Goal: Task Accomplishment & Management: Use online tool/utility

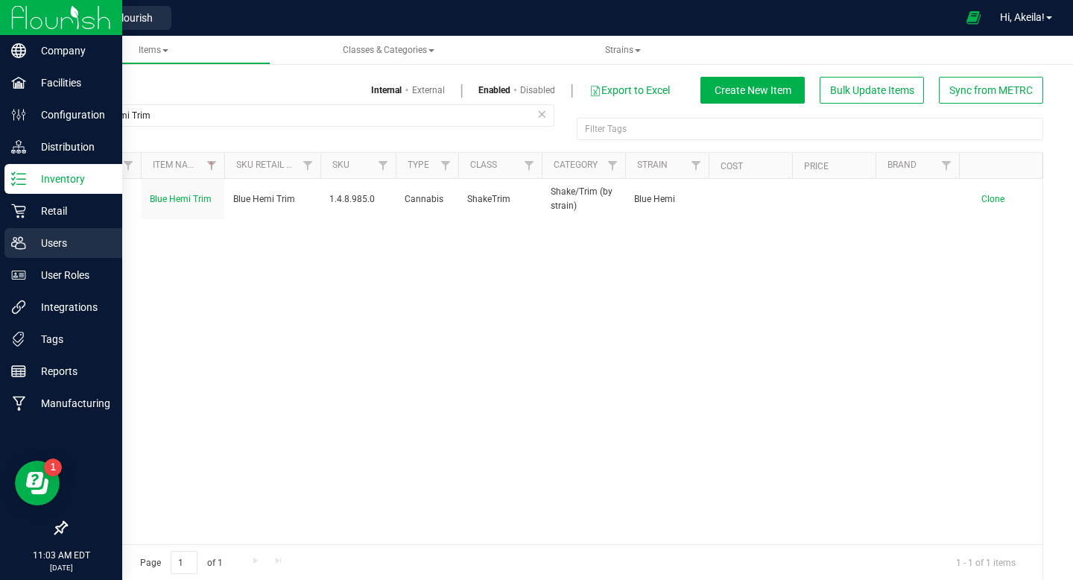
click at [95, 250] on p "Users" at bounding box center [70, 243] width 89 height 18
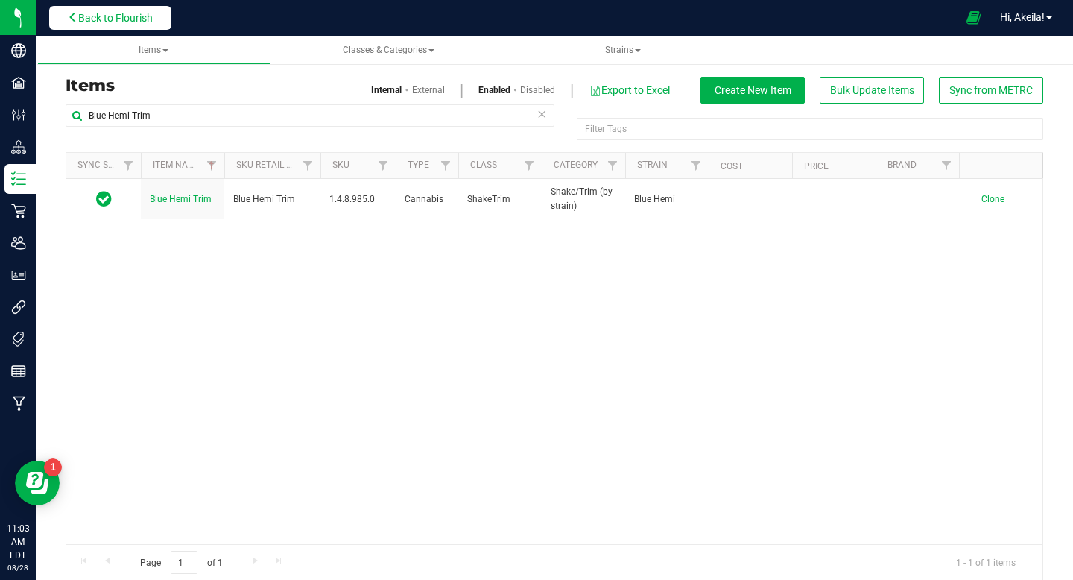
click at [155, 25] on button "Back to Flourish" at bounding box center [110, 18] width 122 height 24
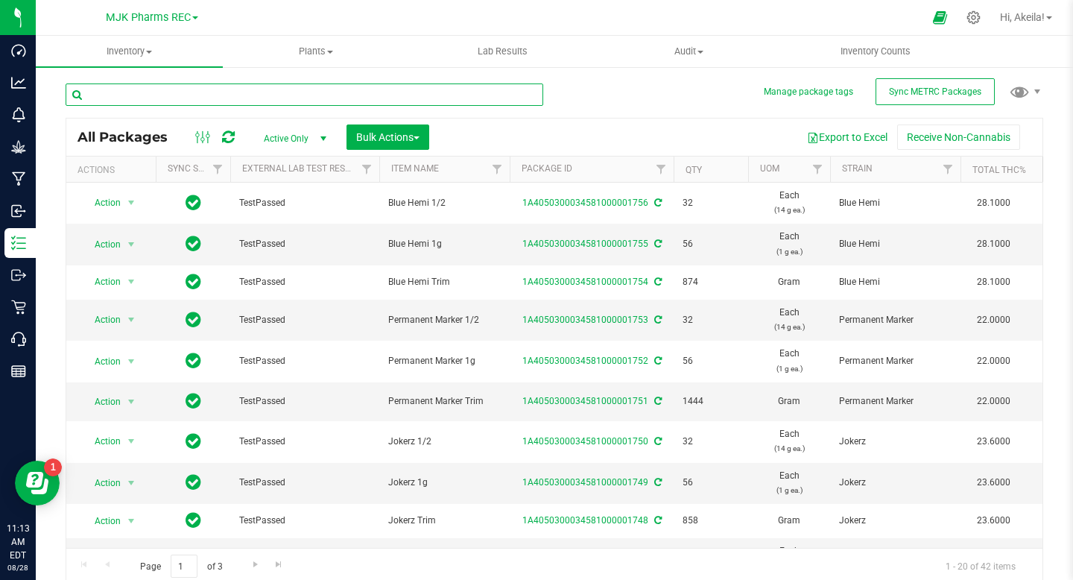
click at [293, 104] on input "text" at bounding box center [305, 94] width 478 height 22
type input "jokerz"
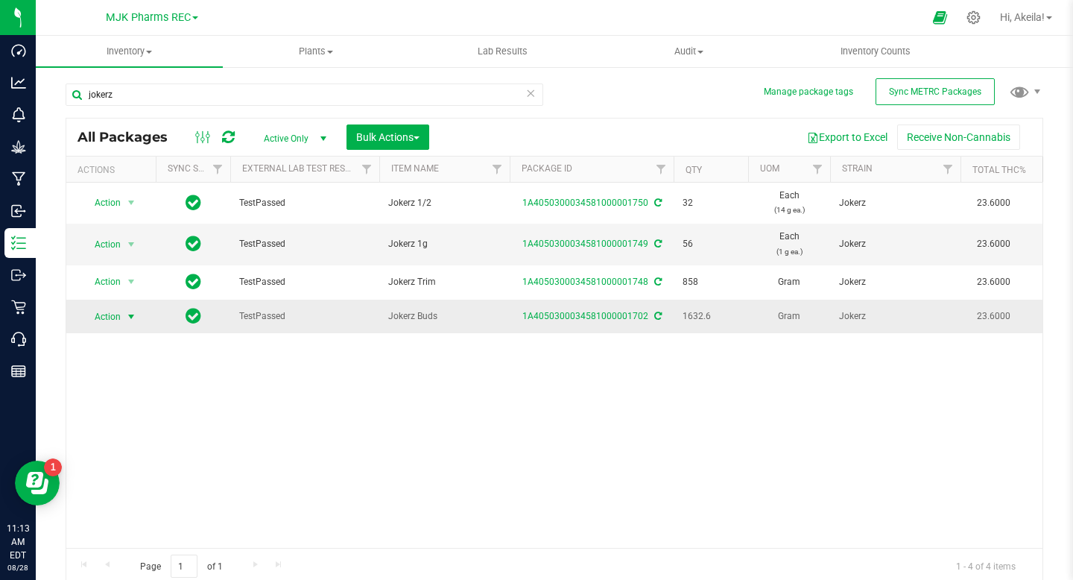
click at [105, 321] on span "Action" at bounding box center [101, 316] width 40 height 21
click at [132, 355] on li "Create package" at bounding box center [129, 363] width 94 height 22
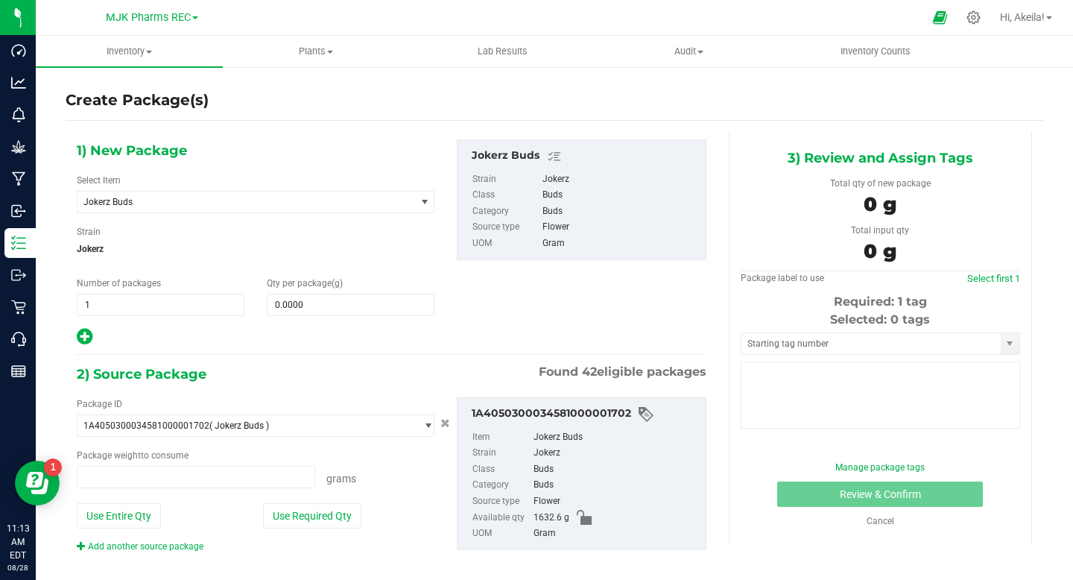
type input "0.0000 g"
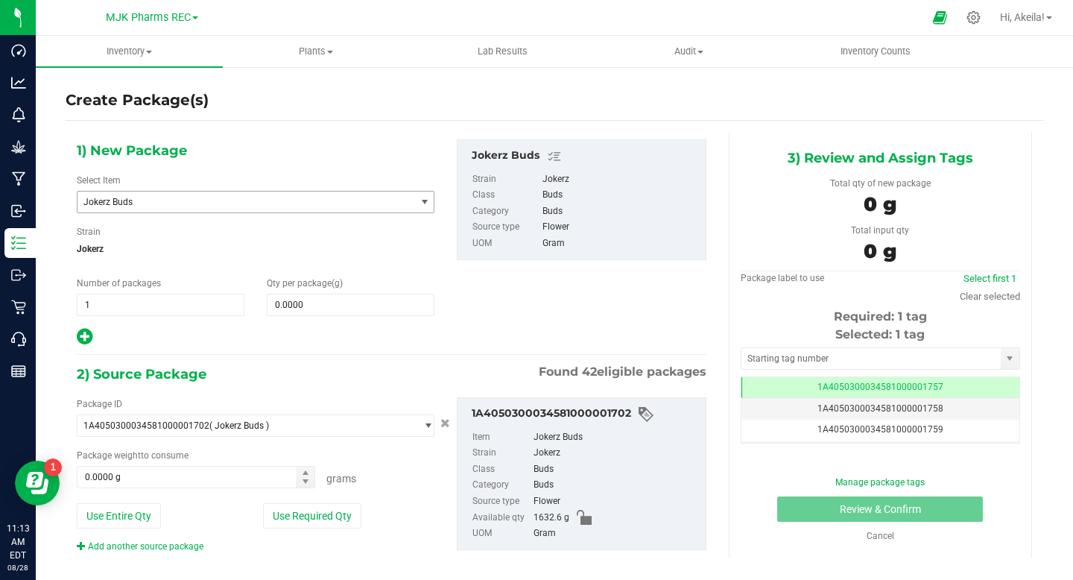
click at [291, 211] on span "Jokerz Buds" at bounding box center [247, 202] width 338 height 21
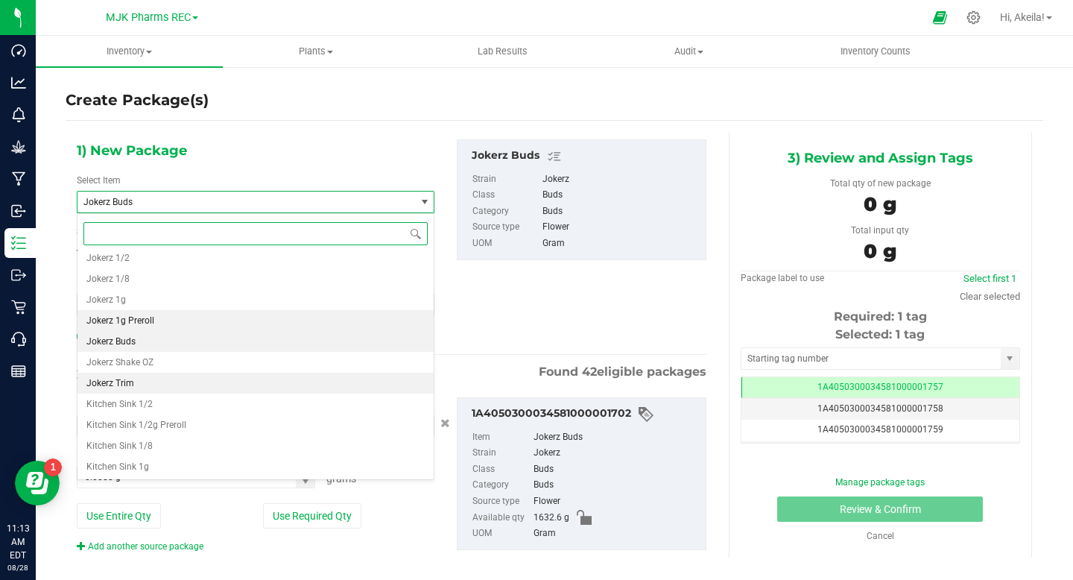
scroll to position [7325, 0]
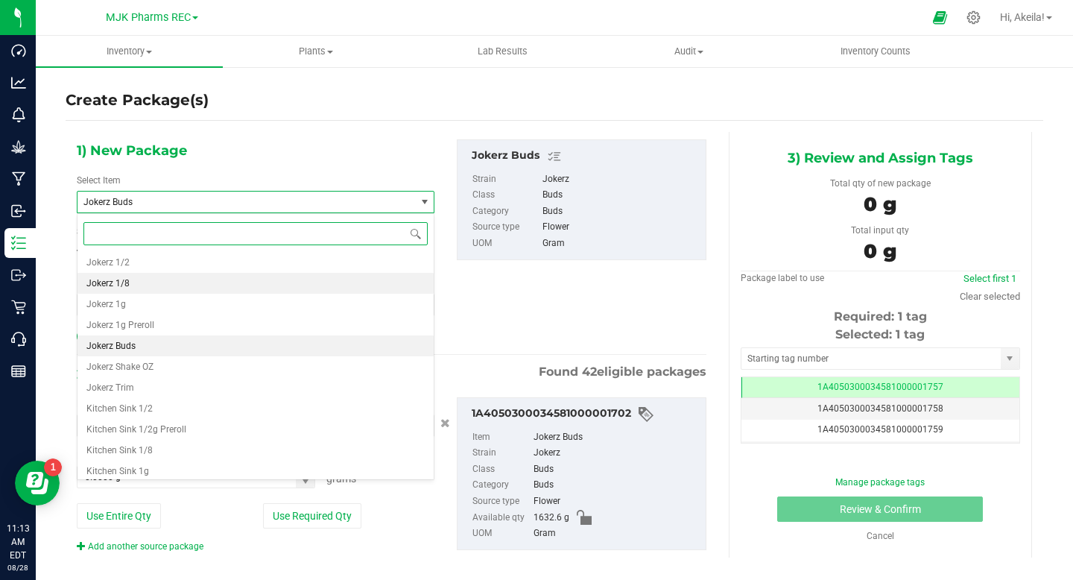
click at [178, 284] on li "Jokerz 1/8" at bounding box center [256, 283] width 356 height 21
type input "0"
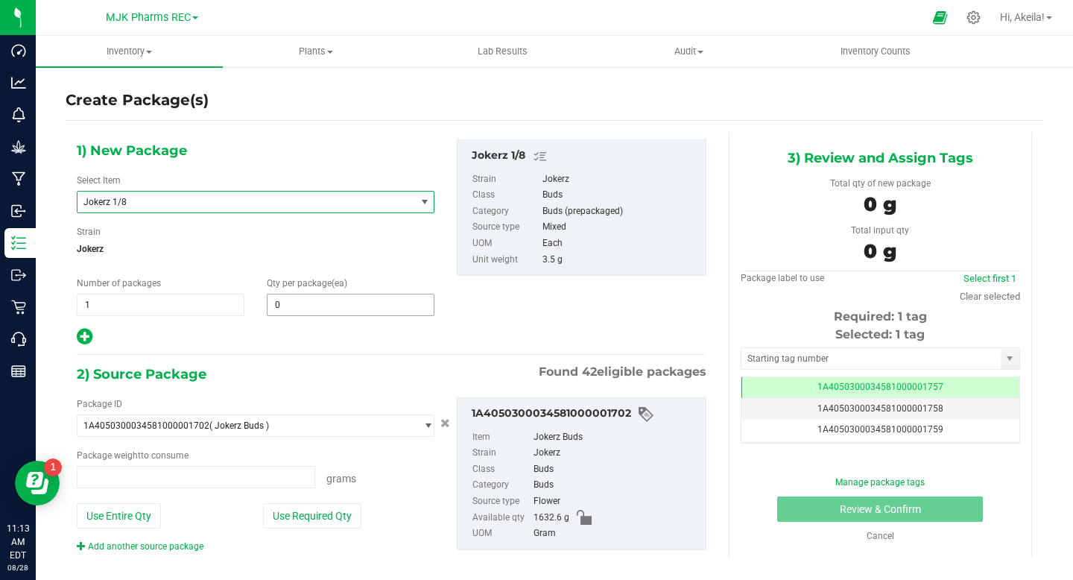
type input "0.0000 g"
click at [277, 311] on span "0 0" at bounding box center [351, 305] width 168 height 22
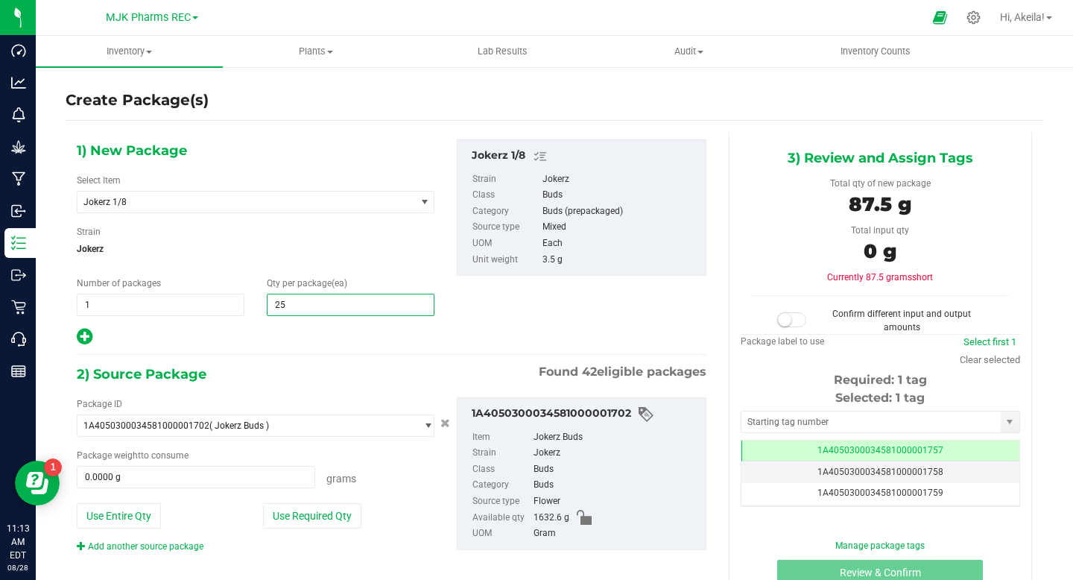
type input "256"
click at [297, 520] on button "Use Required Qty" at bounding box center [312, 515] width 98 height 25
type input "896.0000 g"
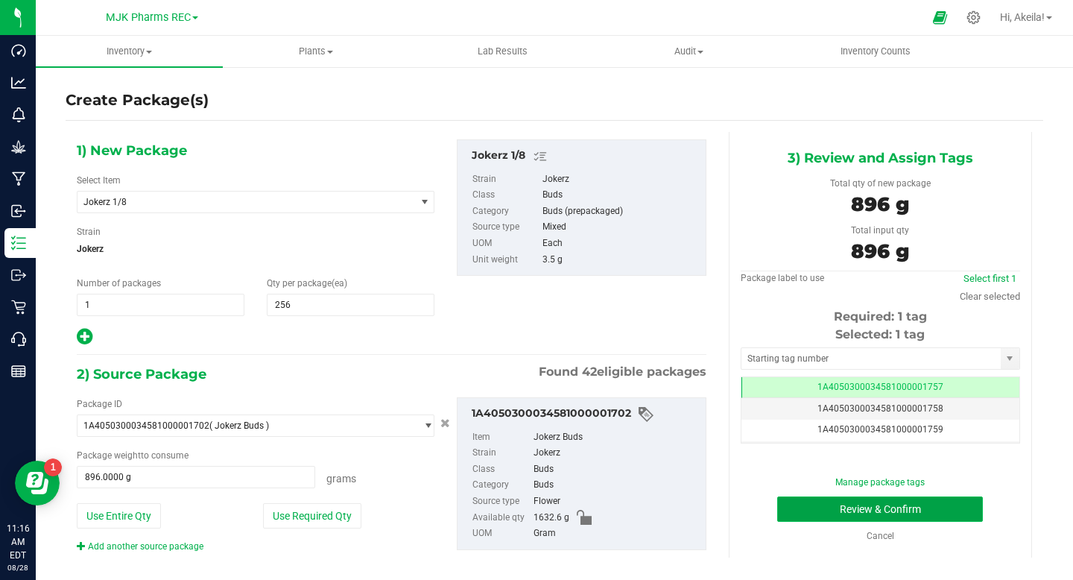
click at [891, 510] on button "Review & Confirm" at bounding box center [880, 508] width 206 height 25
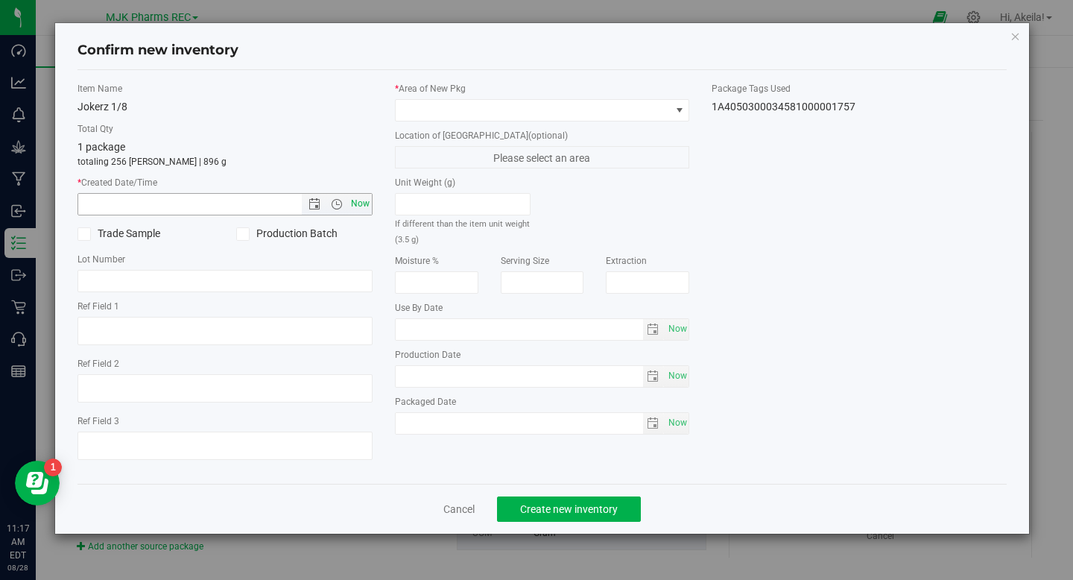
click at [361, 207] on span "Now" at bounding box center [359, 204] width 25 height 22
type input "[DATE] 11:17 AM"
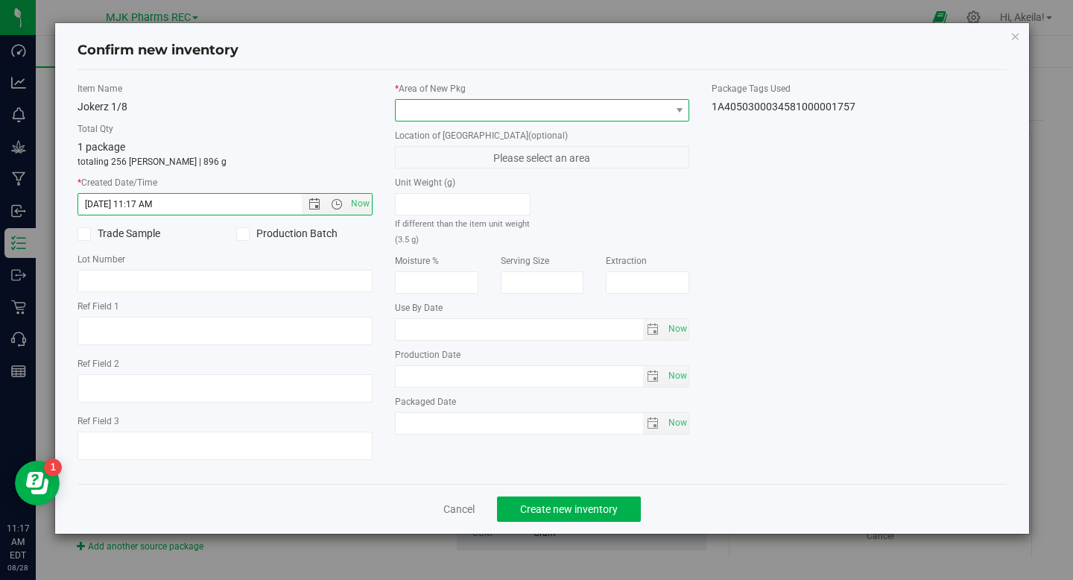
click at [611, 112] on span at bounding box center [533, 110] width 275 height 21
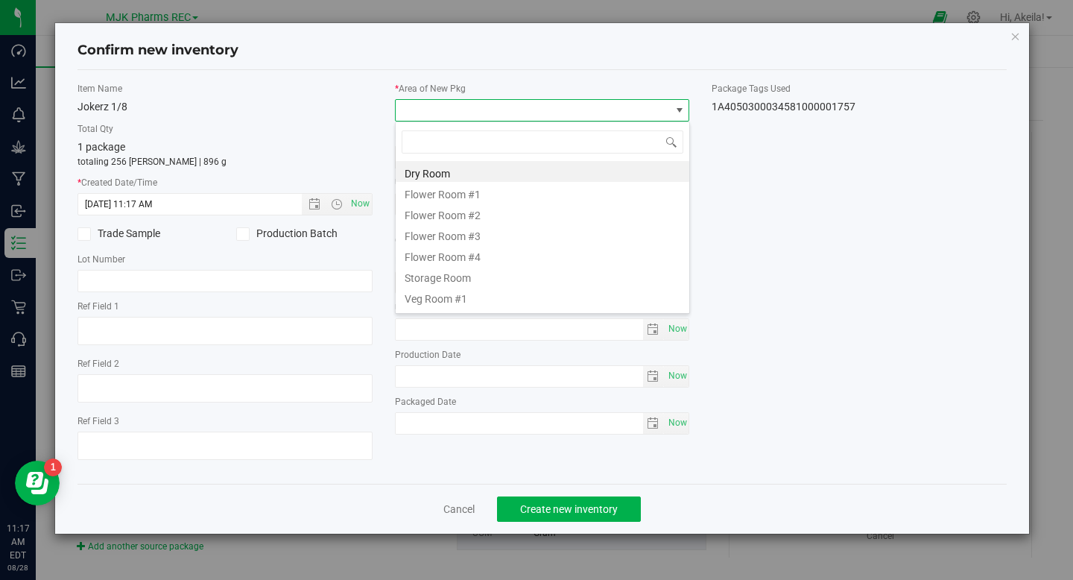
scroll to position [22, 294]
click at [542, 271] on li "Storage Room" at bounding box center [543, 275] width 294 height 21
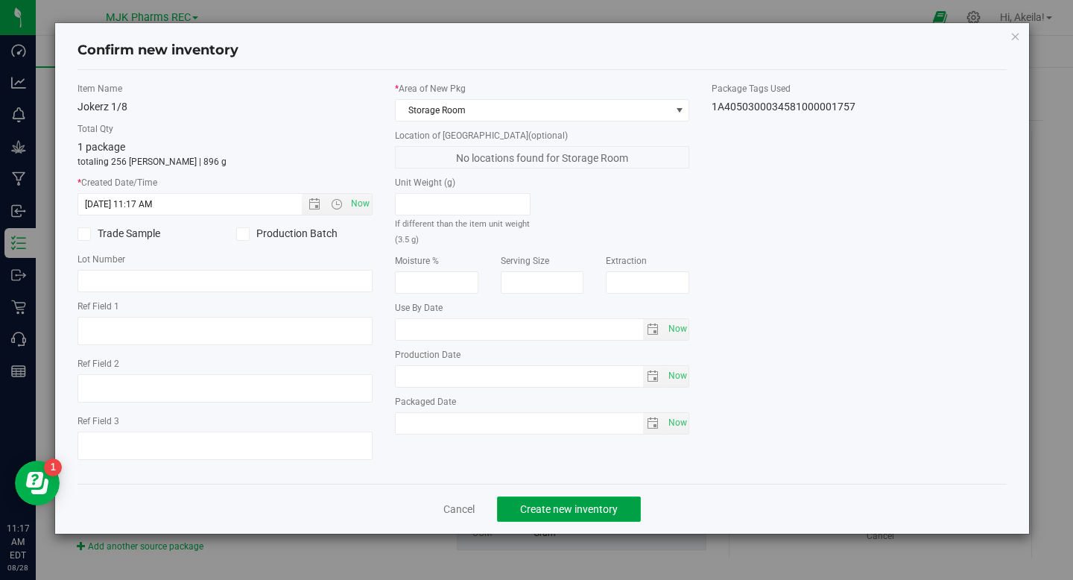
click at [557, 500] on button "Create new inventory" at bounding box center [569, 508] width 144 height 25
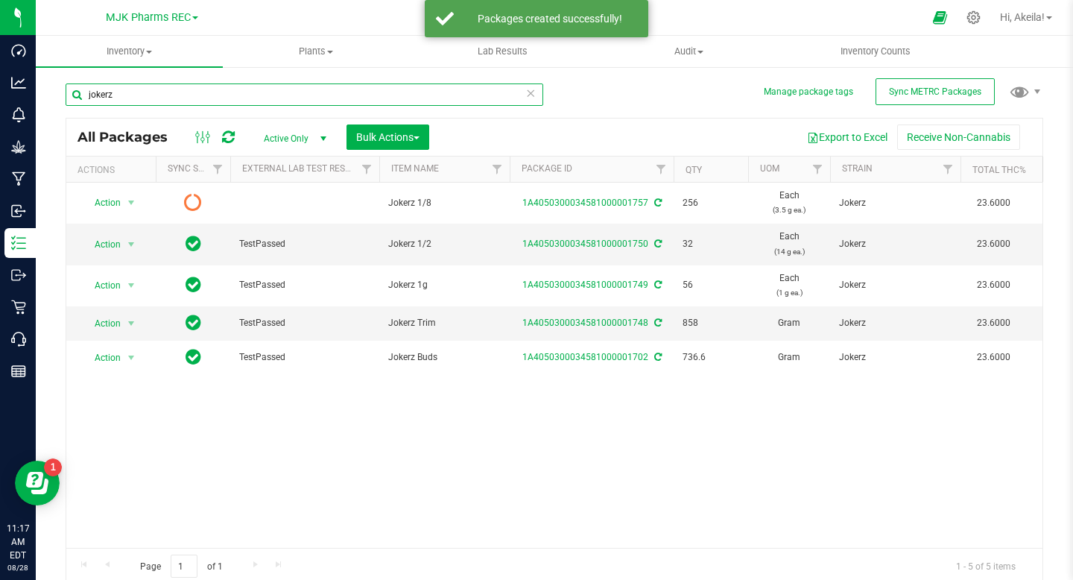
click at [236, 89] on input "jokerz" at bounding box center [305, 94] width 478 height 22
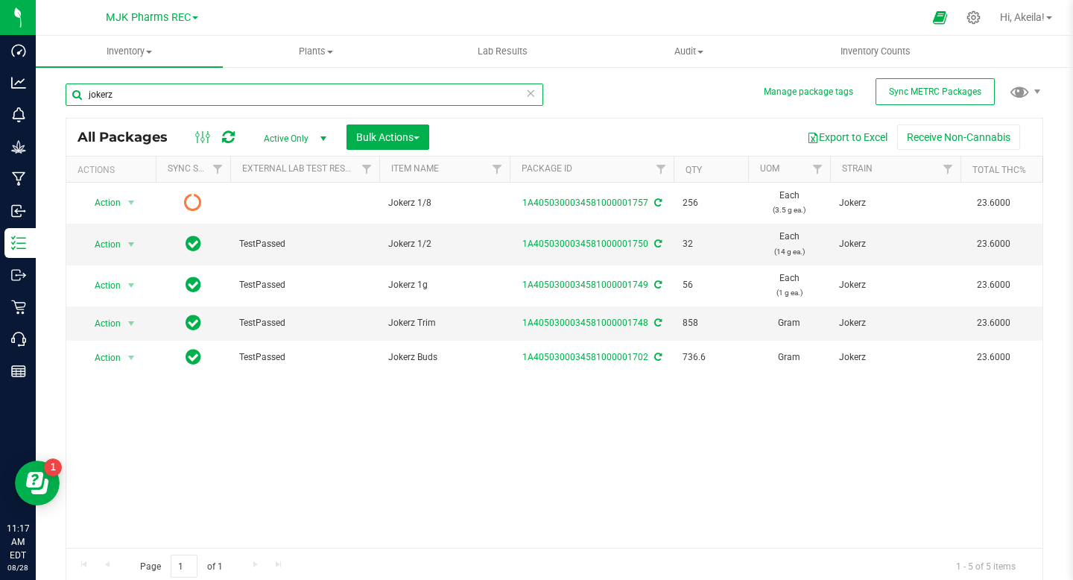
click at [236, 89] on input "jokerz" at bounding box center [305, 94] width 478 height 22
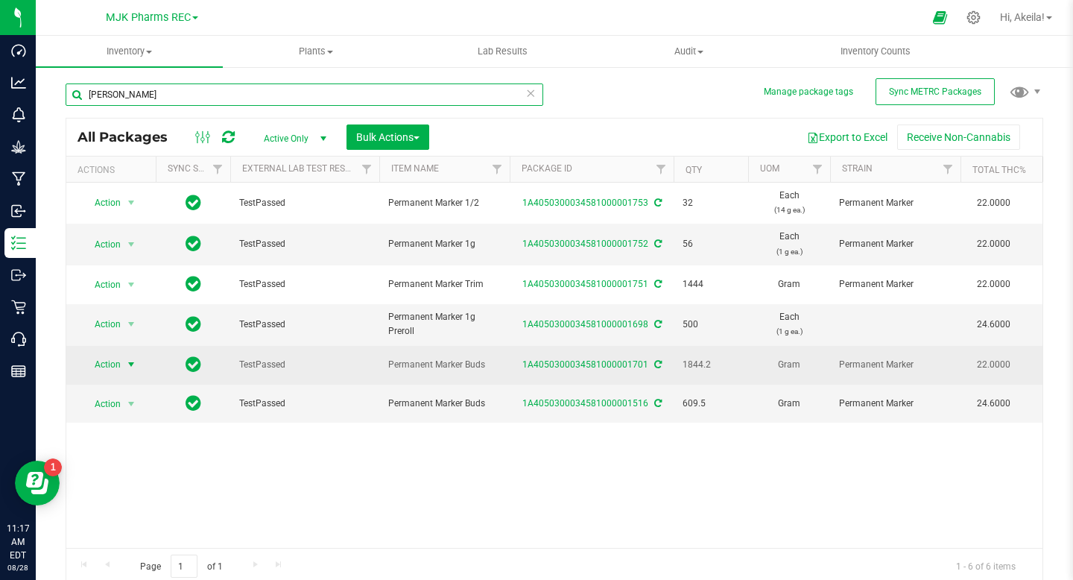
type input "[PERSON_NAME]"
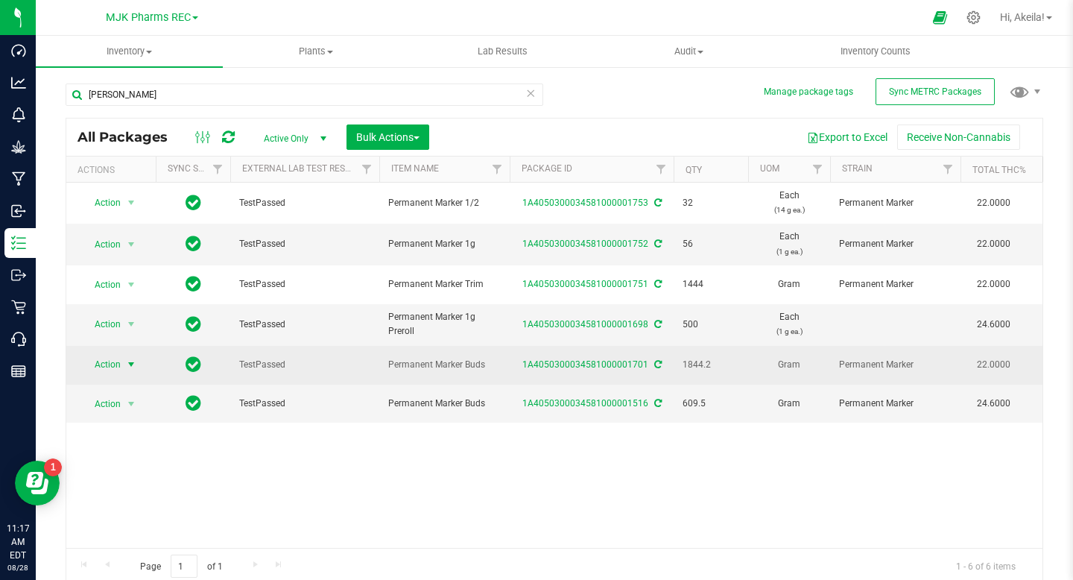
click at [127, 356] on span "select" at bounding box center [131, 364] width 19 height 21
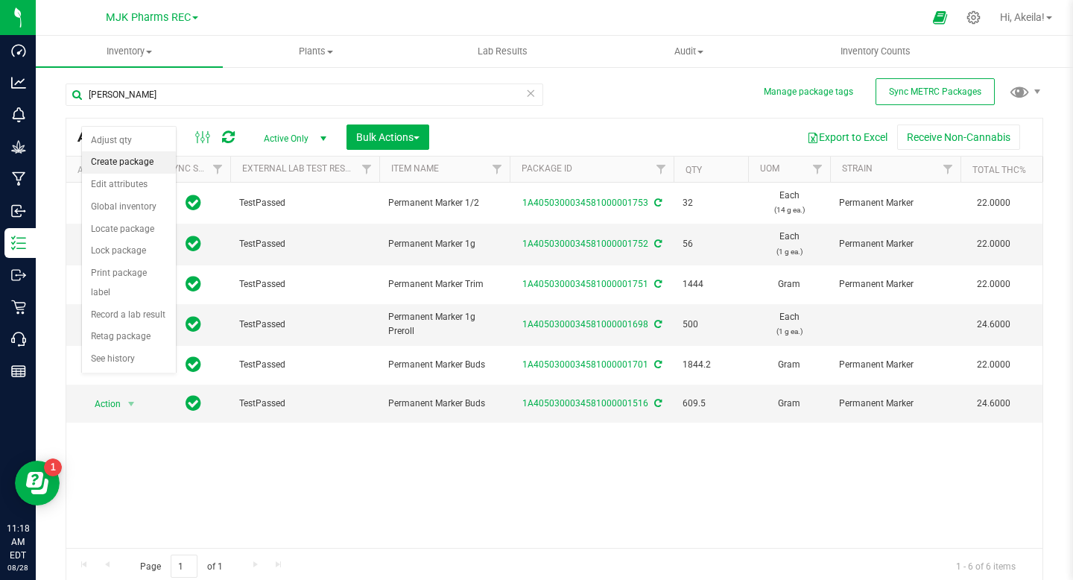
click at [147, 171] on li "Create package" at bounding box center [129, 162] width 94 height 22
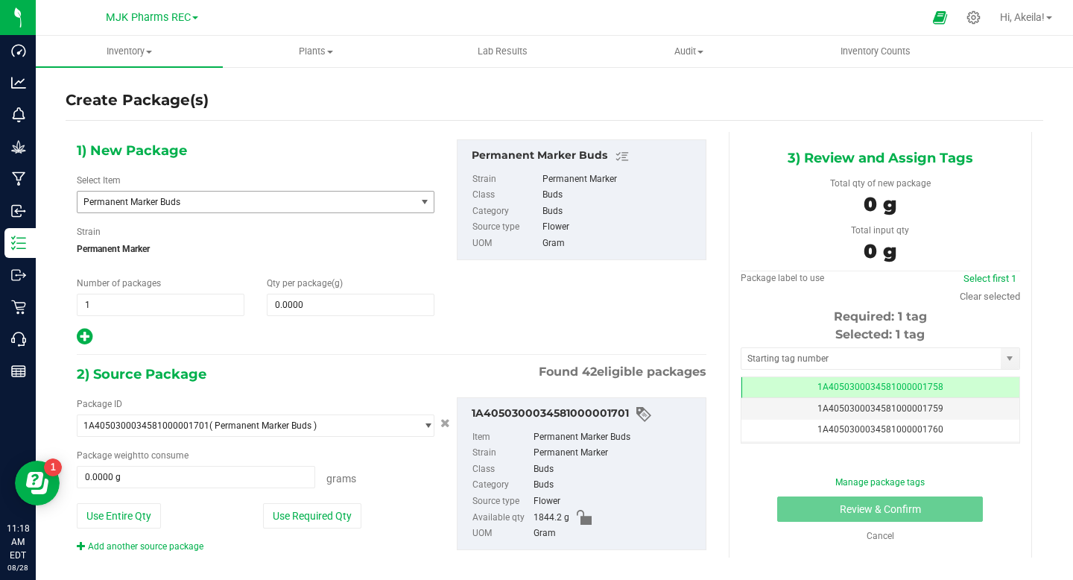
click at [250, 198] on span "Permanent Marker Buds" at bounding box center [239, 202] width 313 height 10
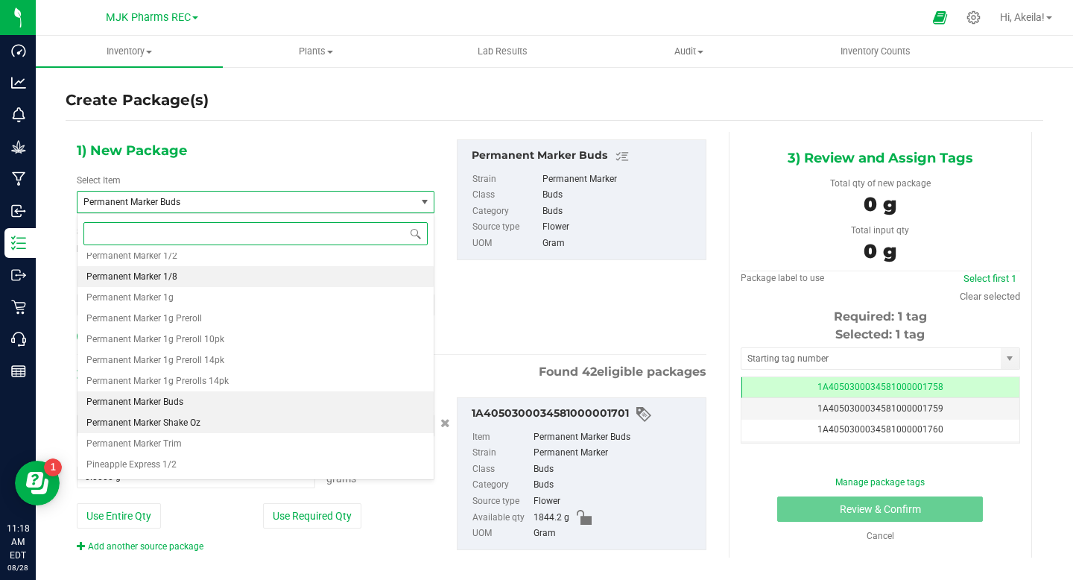
scroll to position [9855, 0]
click at [250, 273] on li "Permanent Marker 1/8" at bounding box center [256, 278] width 356 height 21
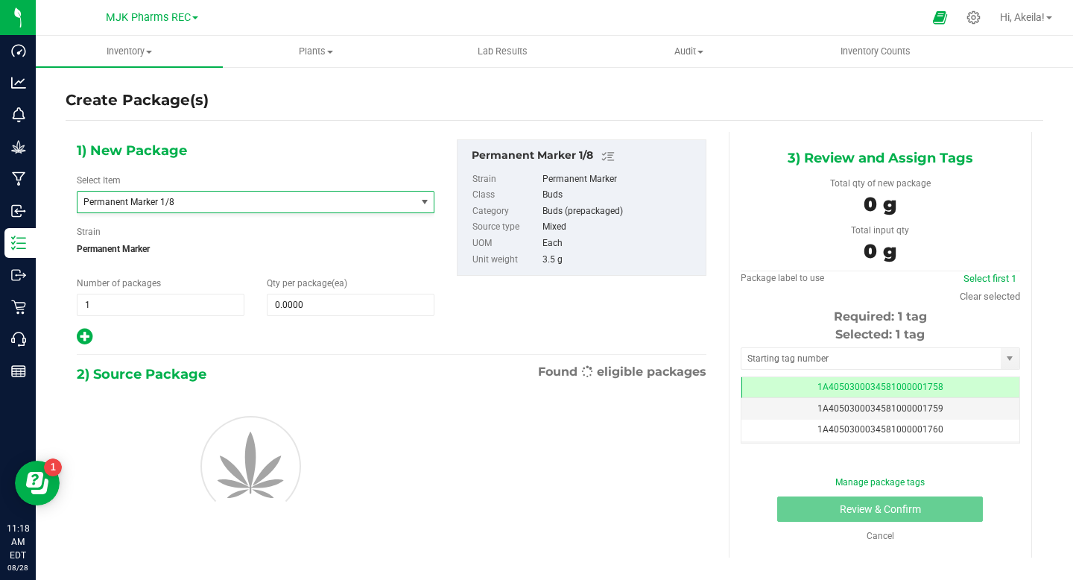
type input "0"
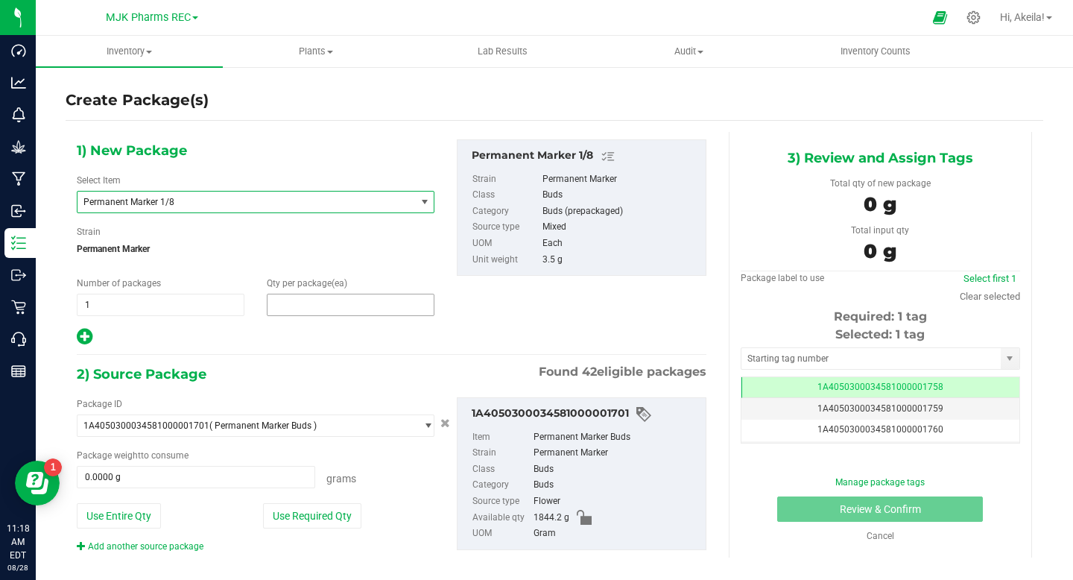
click at [278, 312] on span at bounding box center [351, 305] width 168 height 22
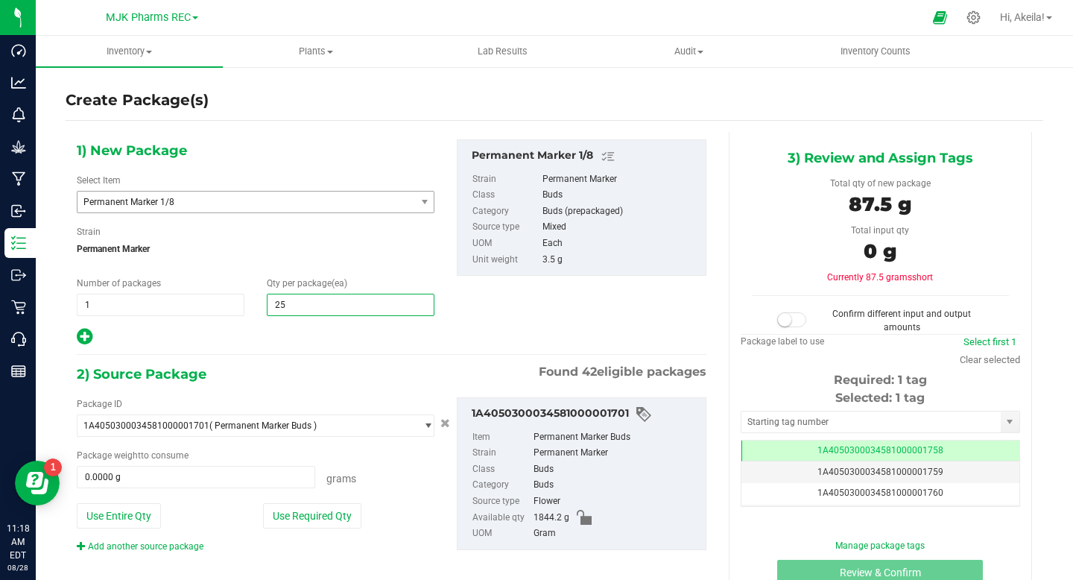
type input "256"
click at [309, 516] on button "Use Required Qty" at bounding box center [312, 515] width 98 height 25
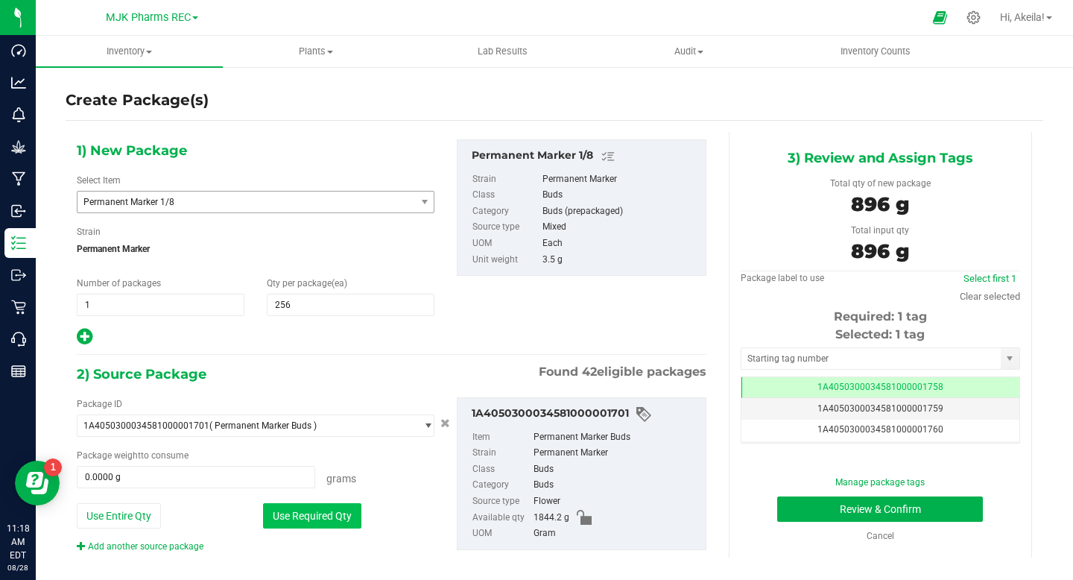
type input "896.0000 g"
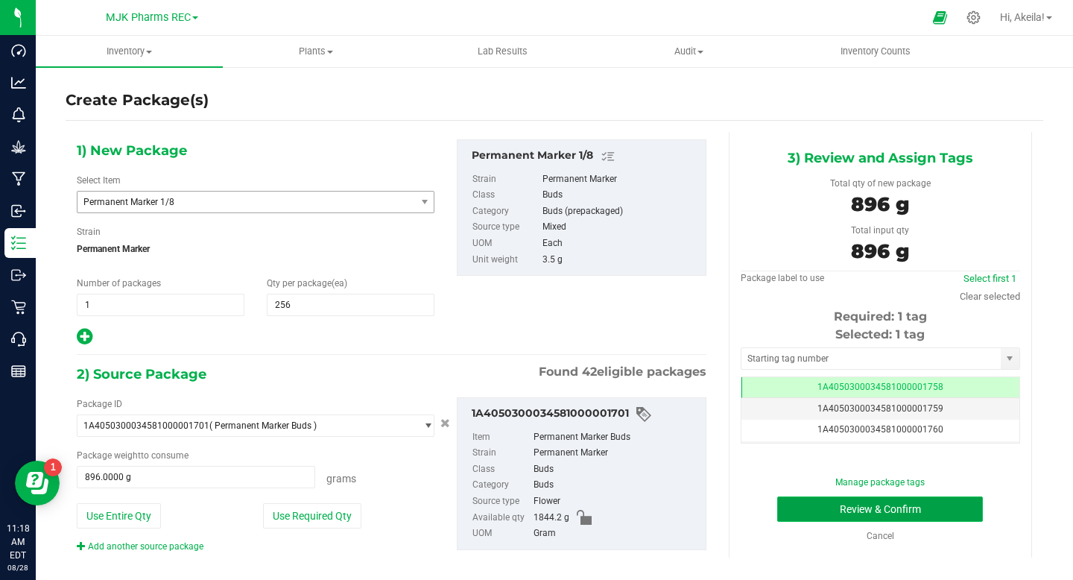
click at [878, 503] on button "Review & Confirm" at bounding box center [880, 508] width 206 height 25
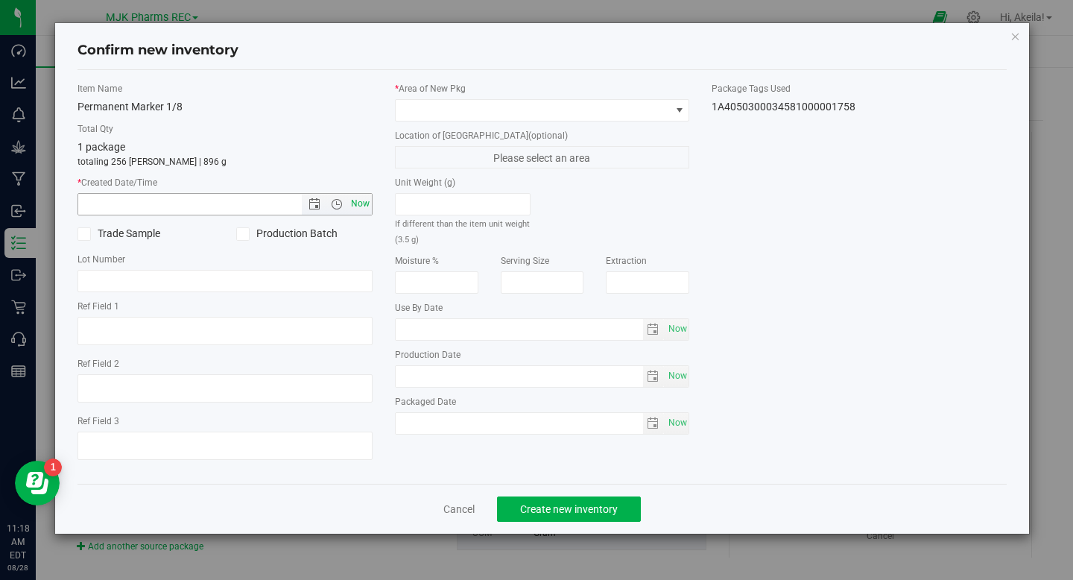
click at [365, 210] on span "Now" at bounding box center [359, 204] width 25 height 22
type input "[DATE] 11:18 AM"
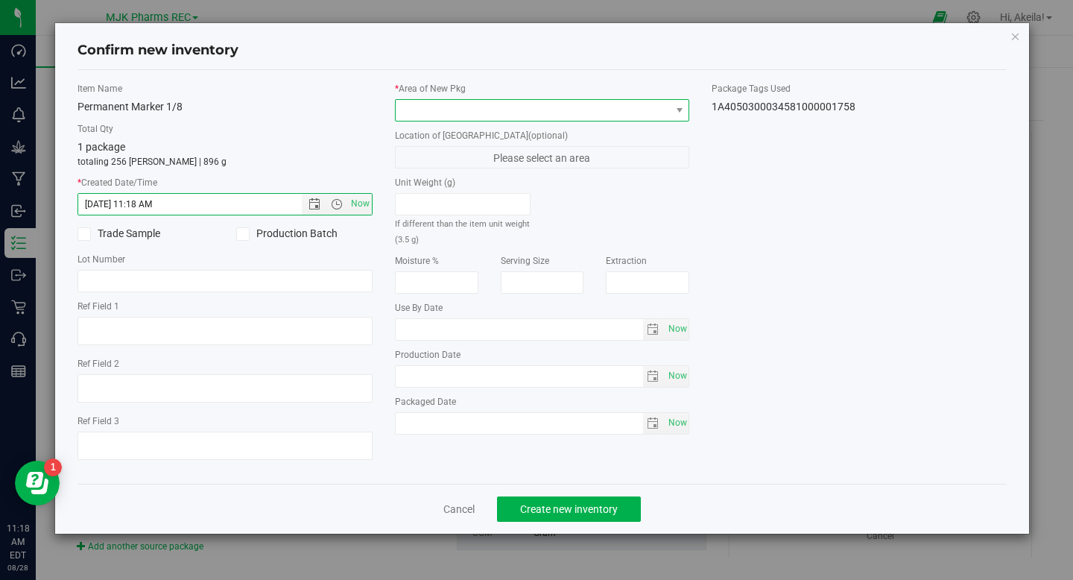
click at [437, 118] on span at bounding box center [533, 110] width 275 height 21
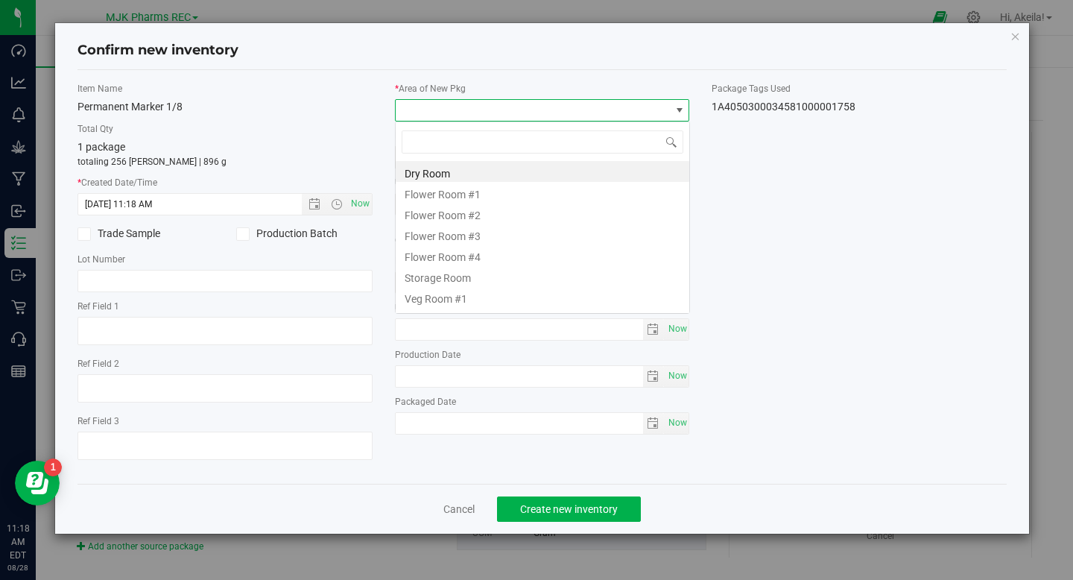
scroll to position [74498, 74225]
click at [462, 278] on li "Storage Room" at bounding box center [543, 275] width 294 height 21
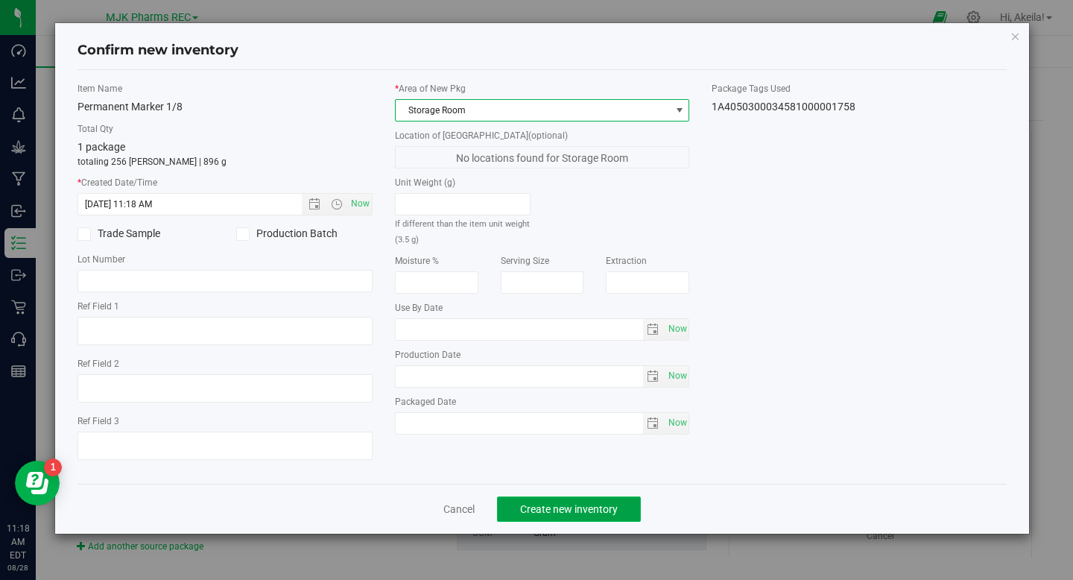
click at [562, 503] on span "Create new inventory" at bounding box center [569, 509] width 98 height 12
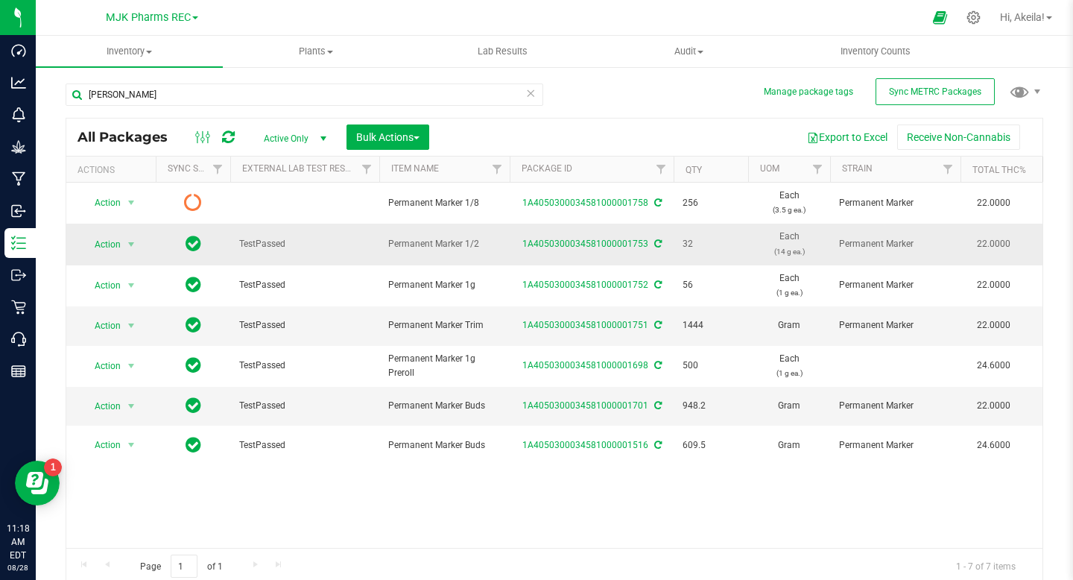
scroll to position [0, 110]
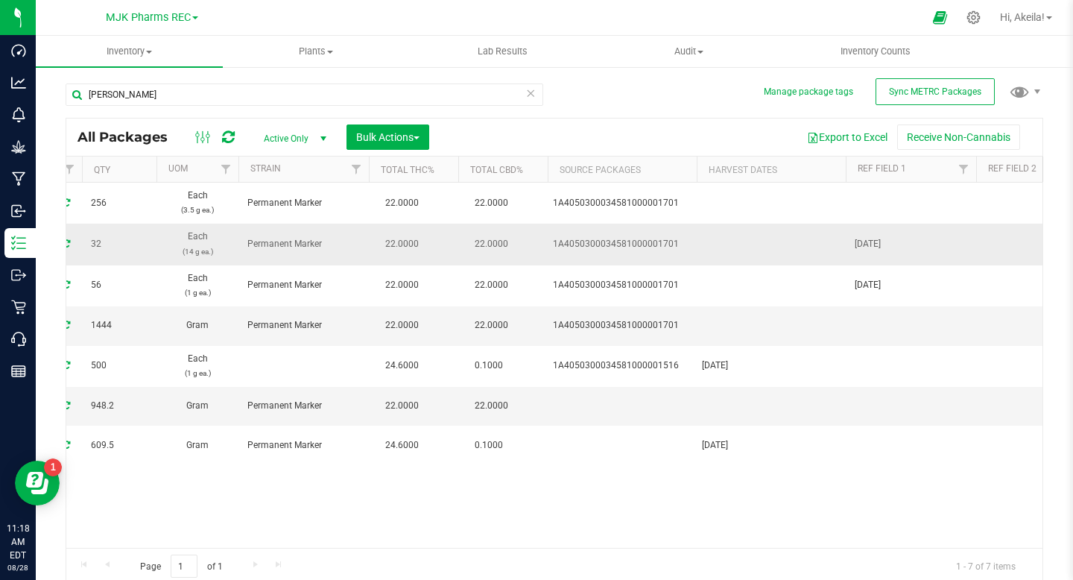
click at [865, 244] on span "[DATE]" at bounding box center [911, 244] width 113 height 14
click at [865, 244] on input "[DATE]" at bounding box center [907, 244] width 125 height 23
click at [533, 87] on icon at bounding box center [530, 92] width 10 height 18
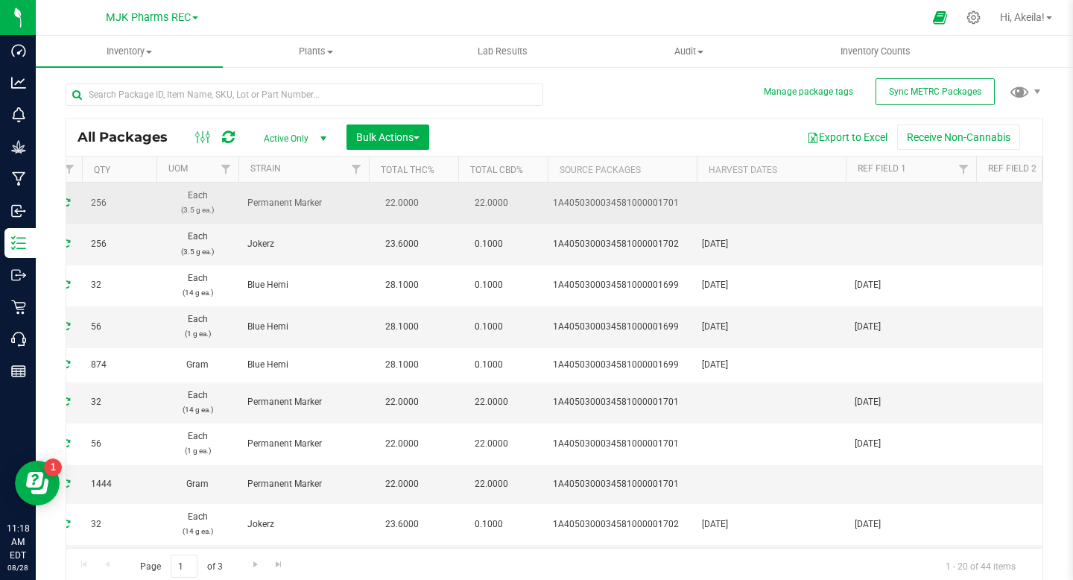
click at [875, 208] on td at bounding box center [911, 203] width 130 height 41
type input "[DATE]"
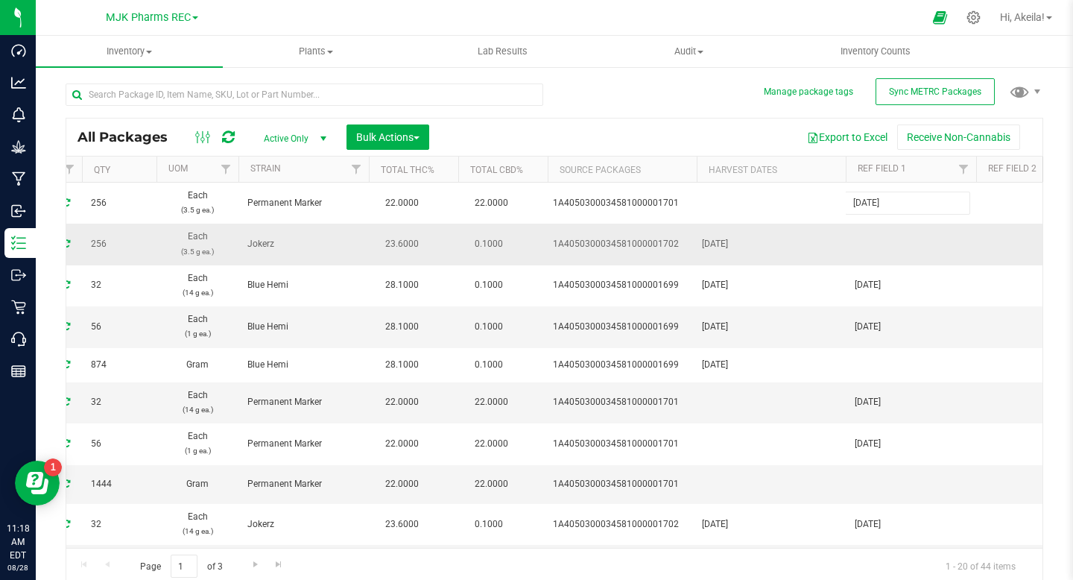
click at [879, 247] on div "All Packages Active Only Active Only Lab Samples Locked All External Internal B…" at bounding box center [555, 351] width 978 height 466
click at [879, 247] on td at bounding box center [911, 244] width 130 height 41
type input "[DATE]"
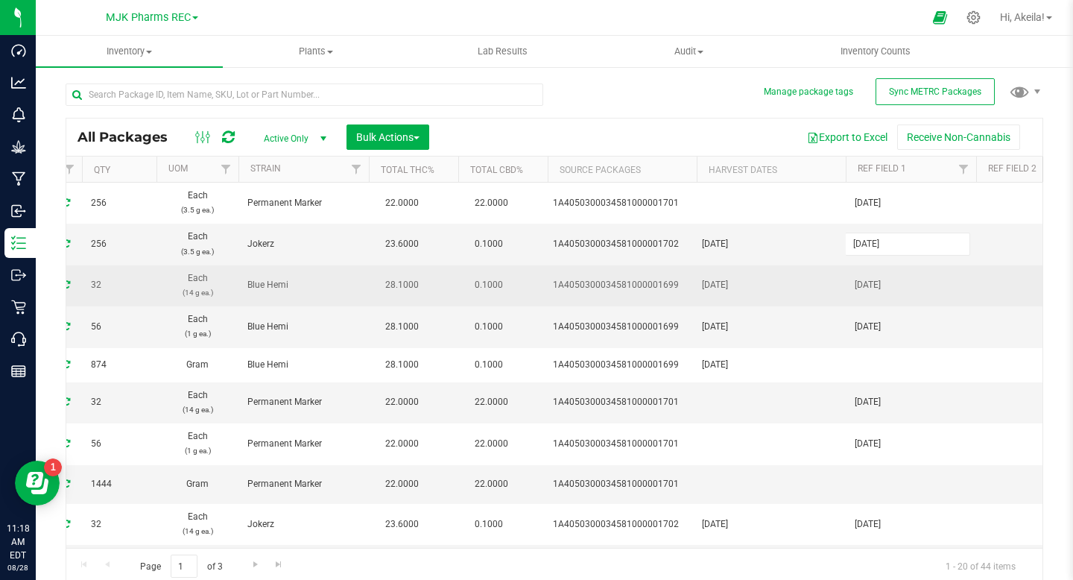
click at [745, 268] on div "All Packages Active Only Active Only Lab Samples Locked All External Internal B…" at bounding box center [555, 351] width 978 height 466
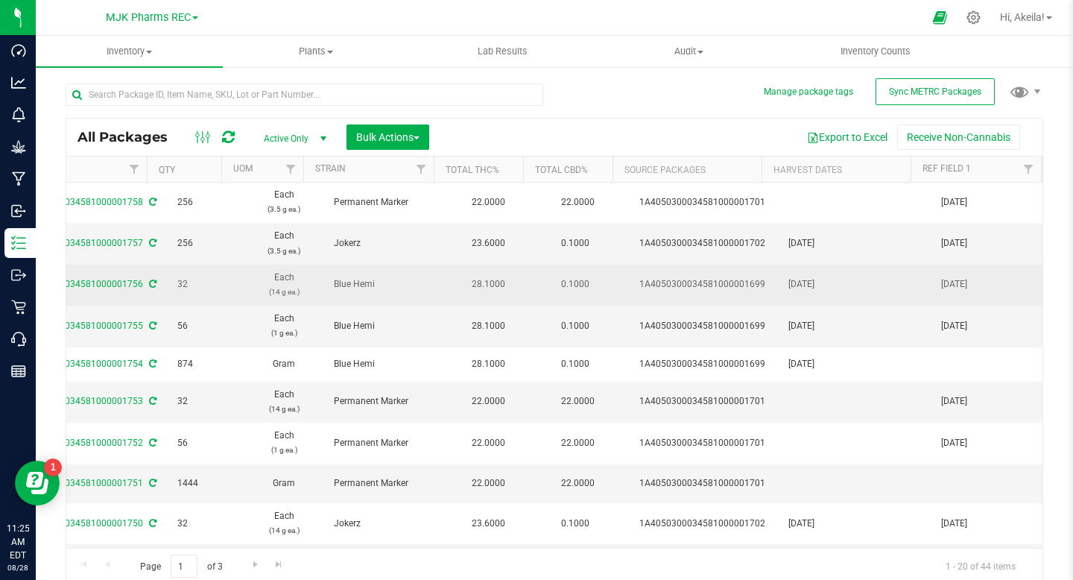
scroll to position [0, 505]
